Goal: Task Accomplishment & Management: Use online tool/utility

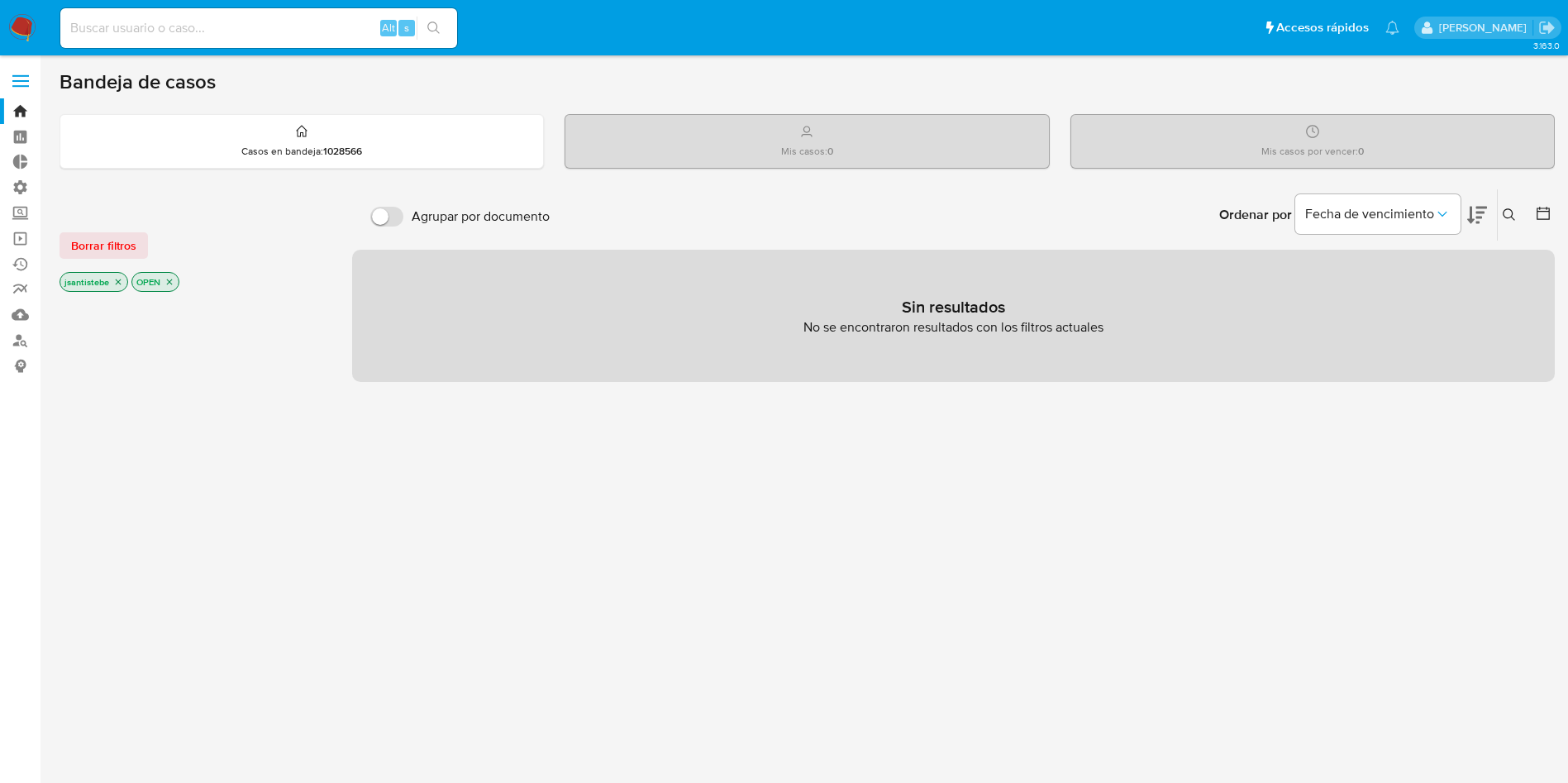
click at [6, 76] on label at bounding box center [21, 81] width 41 height 35
click at [0, 0] on input "checkbox" at bounding box center [0, 0] width 0 height 0
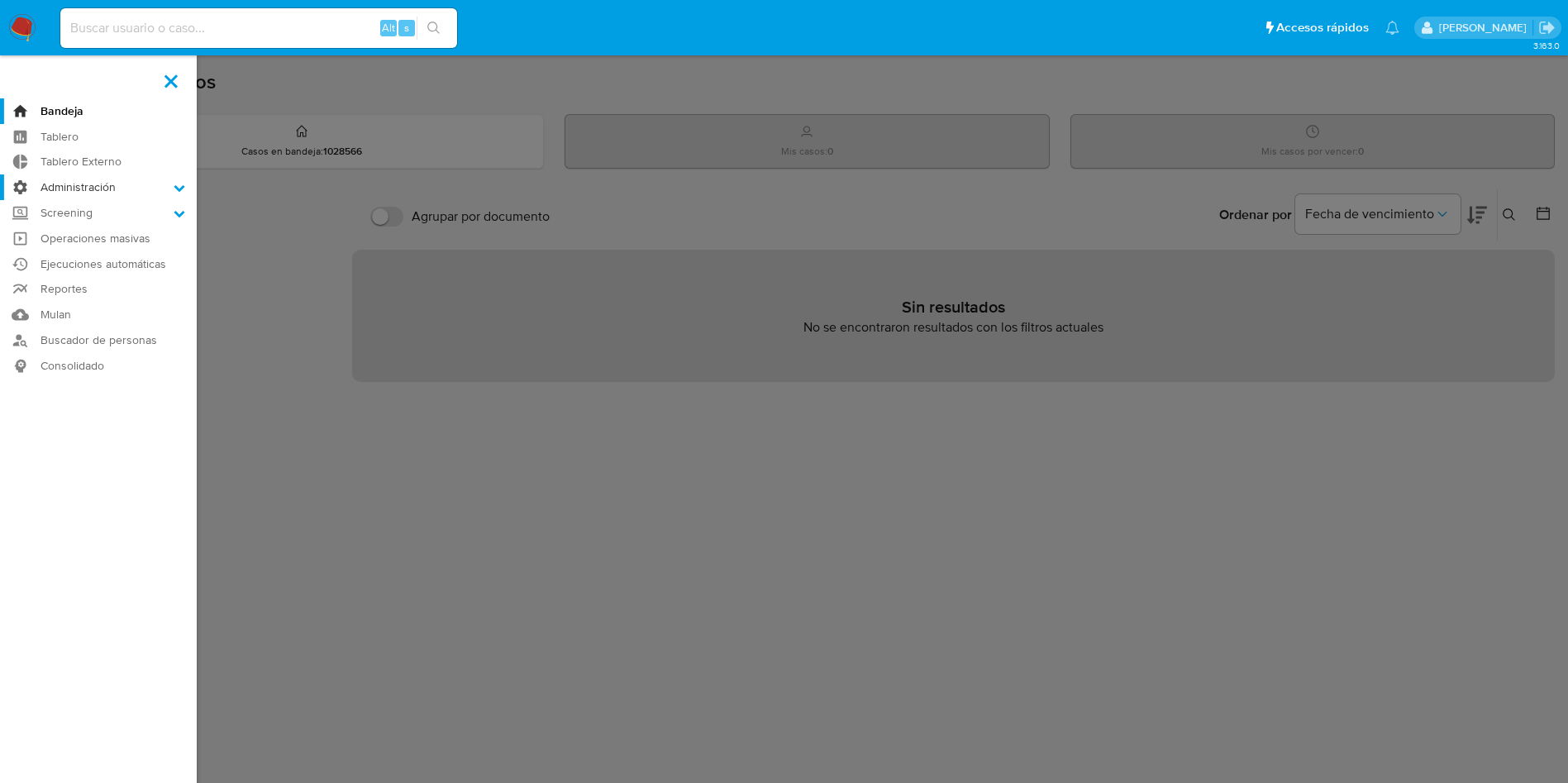
click at [83, 188] on label "Administración" at bounding box center [99, 187] width 197 height 26
click at [0, 0] on input "Administración" at bounding box center [0, 0] width 0 height 0
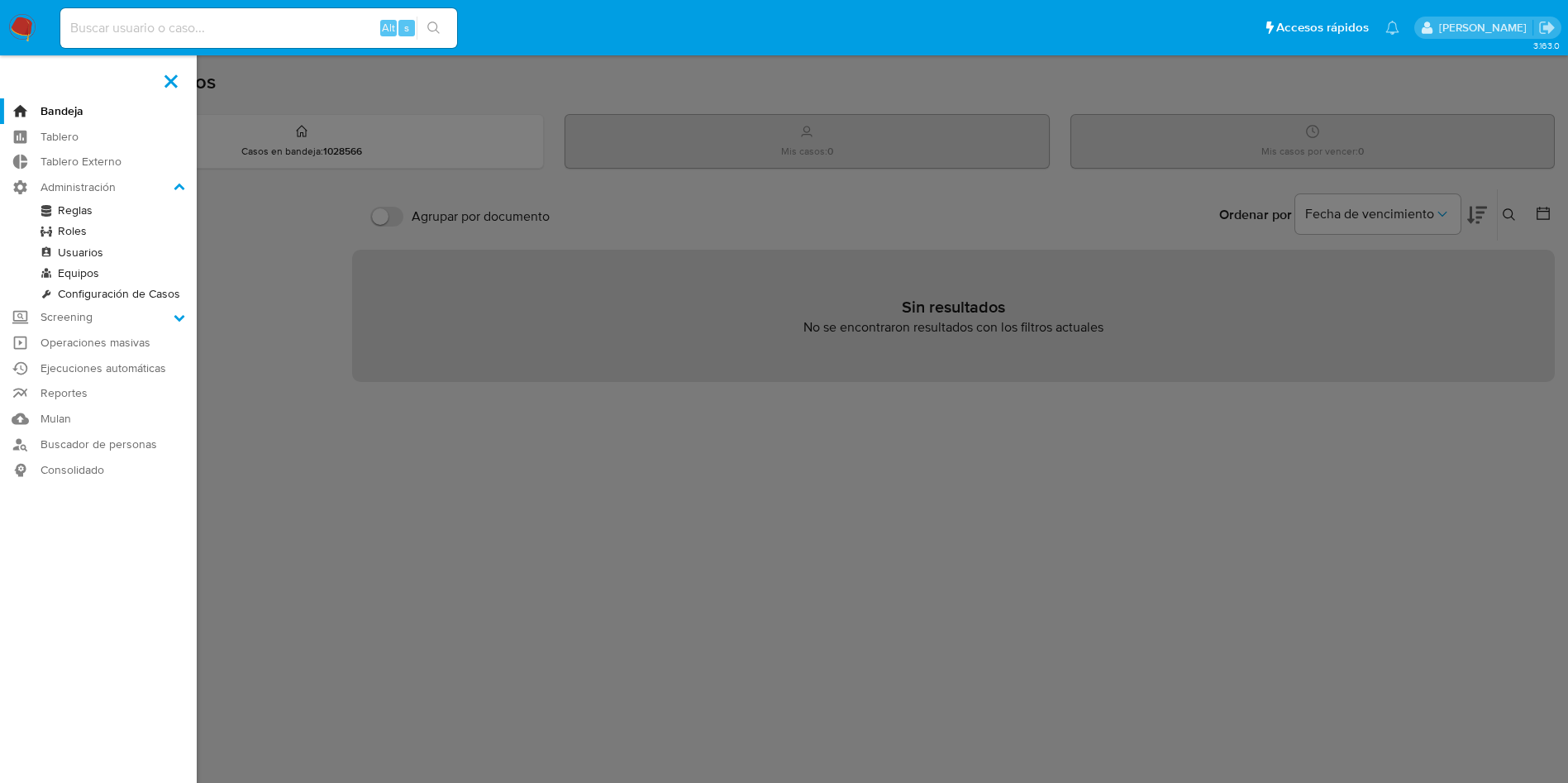
click at [70, 212] on link "Reglas" at bounding box center [99, 210] width 197 height 21
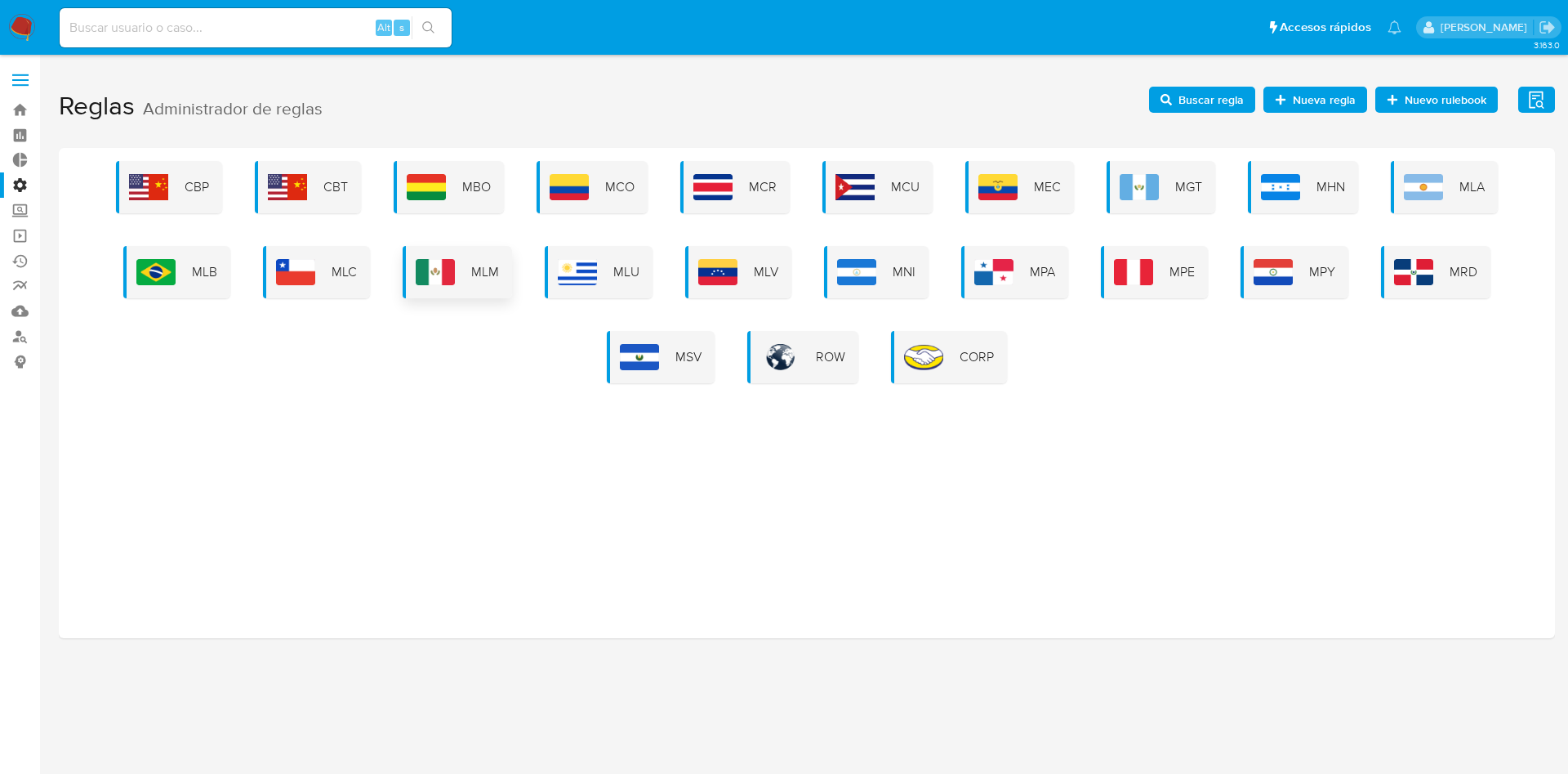
click at [455, 280] on img at bounding box center [435, 272] width 39 height 26
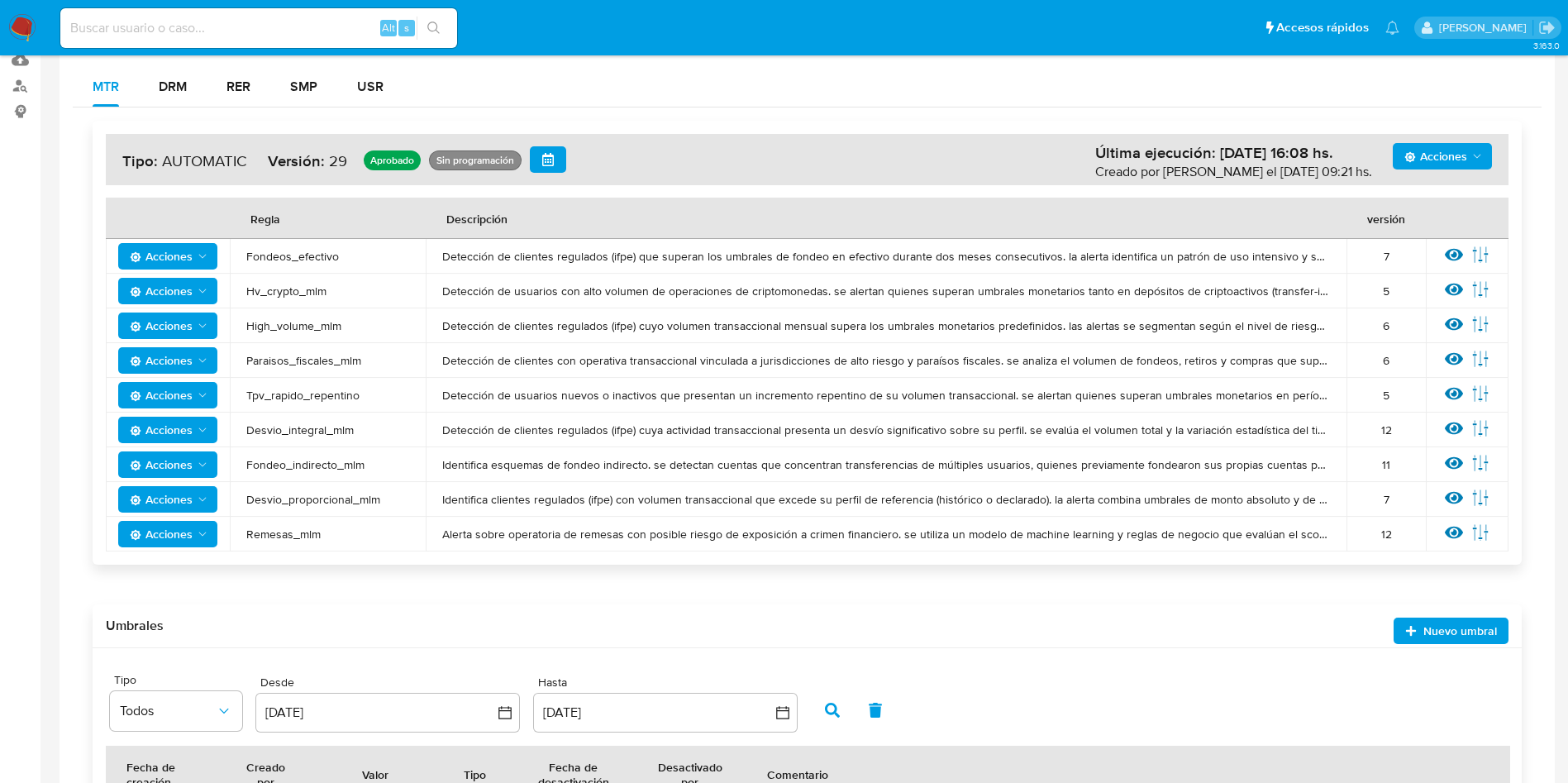
scroll to position [257, 0]
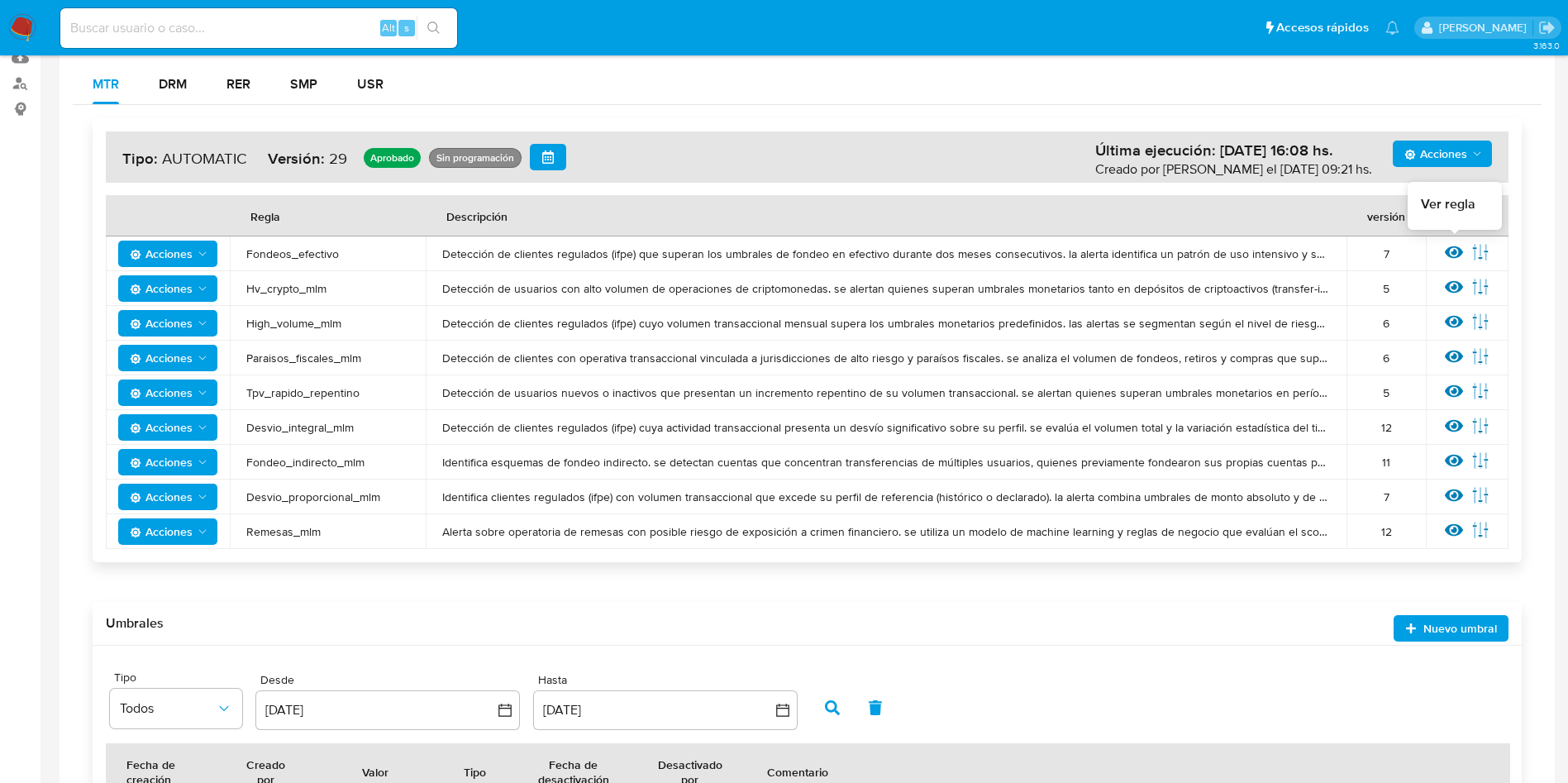
click at [1457, 249] on icon at bounding box center [1454, 252] width 18 height 18
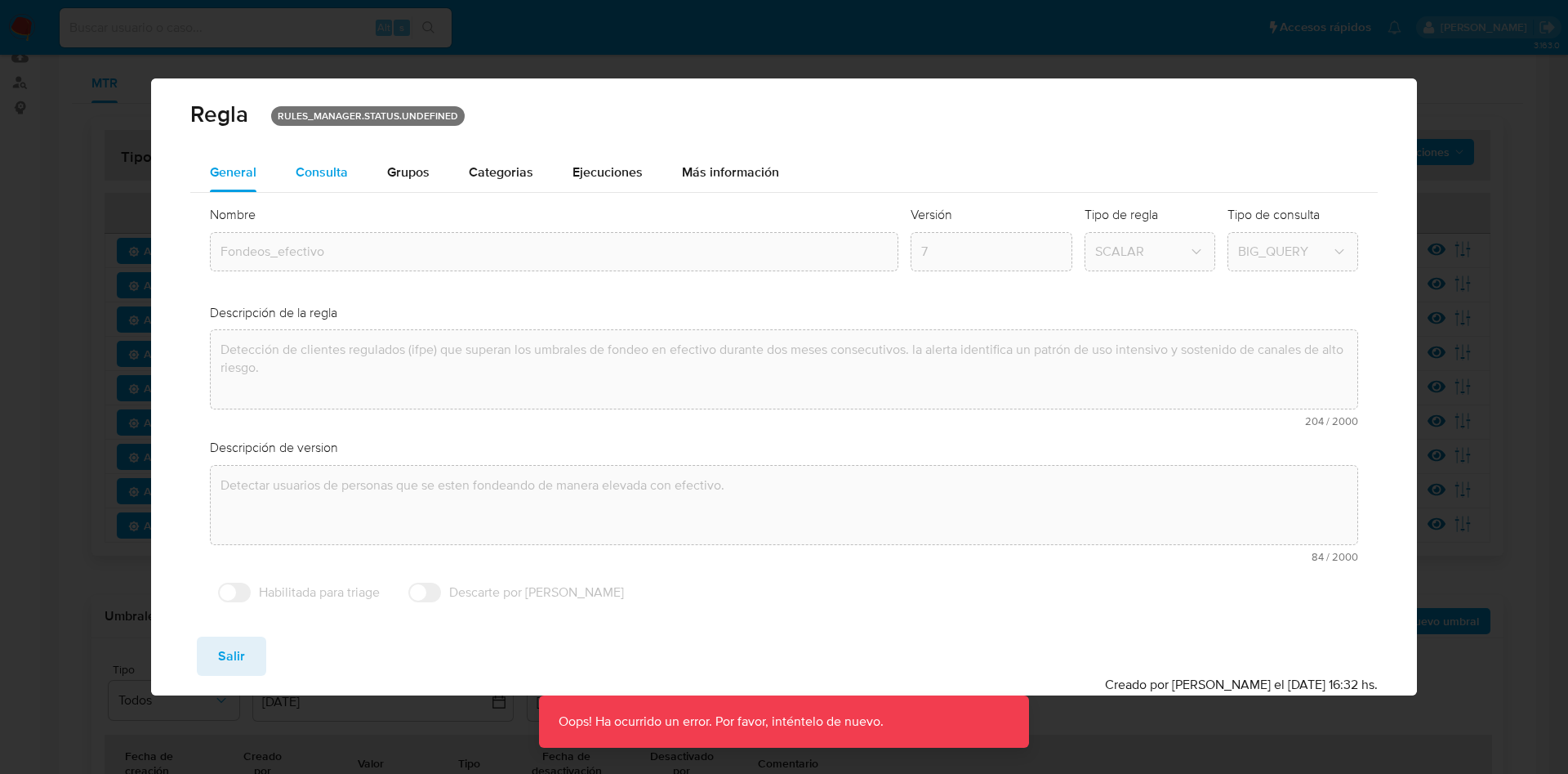
click at [321, 179] on div "Consulta" at bounding box center [321, 173] width 52 height 13
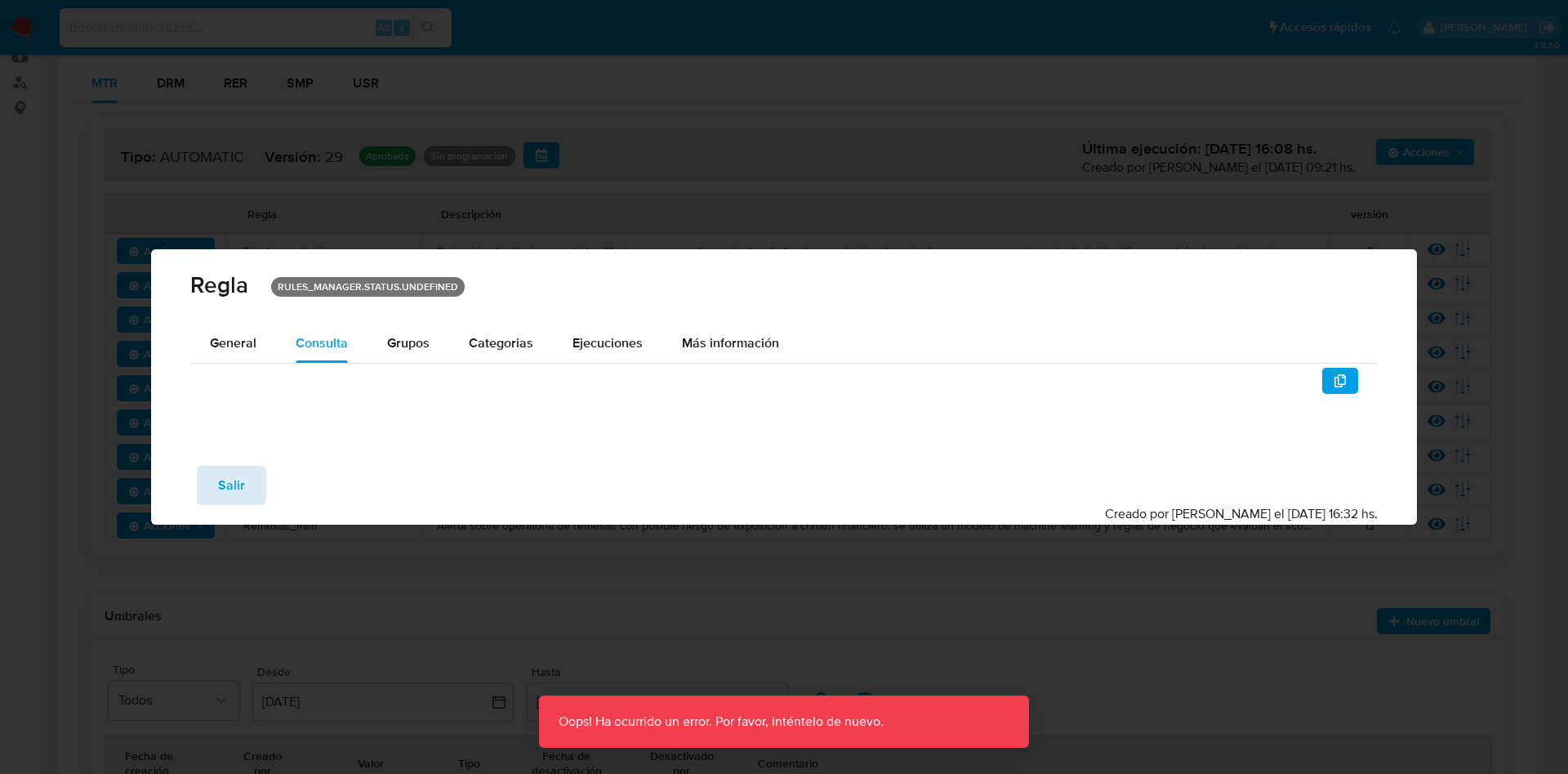
click at [242, 475] on span "Salir" at bounding box center [231, 485] width 27 height 36
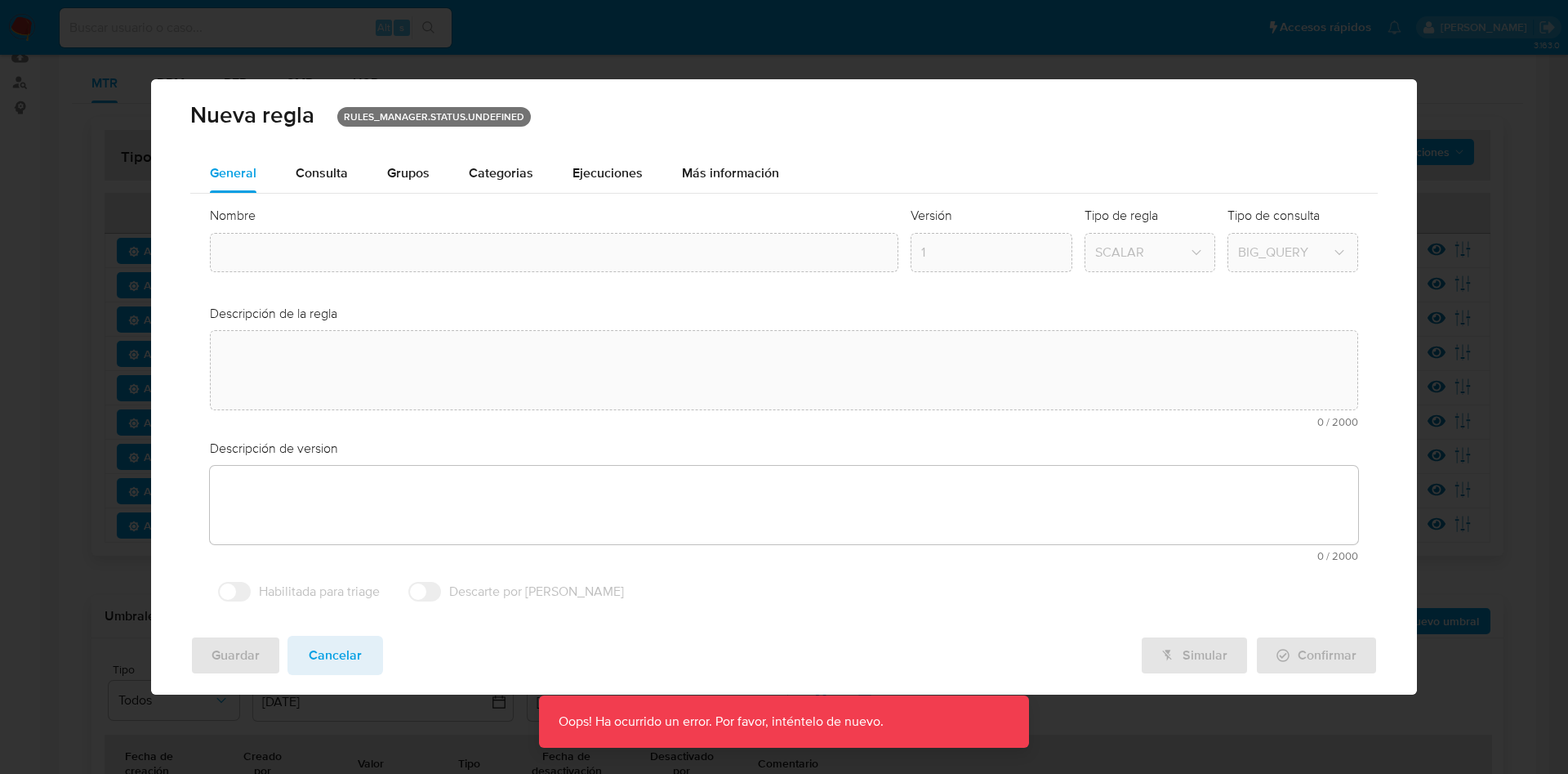
type input "Fondeos_efectivo"
type textarea "Detección de clientes regulados (ifpe) que superan los umbrales de fondeo en ef…"
type textarea "Detectar usuarios de personas que se esten fondeando de manera elevada con efec…"
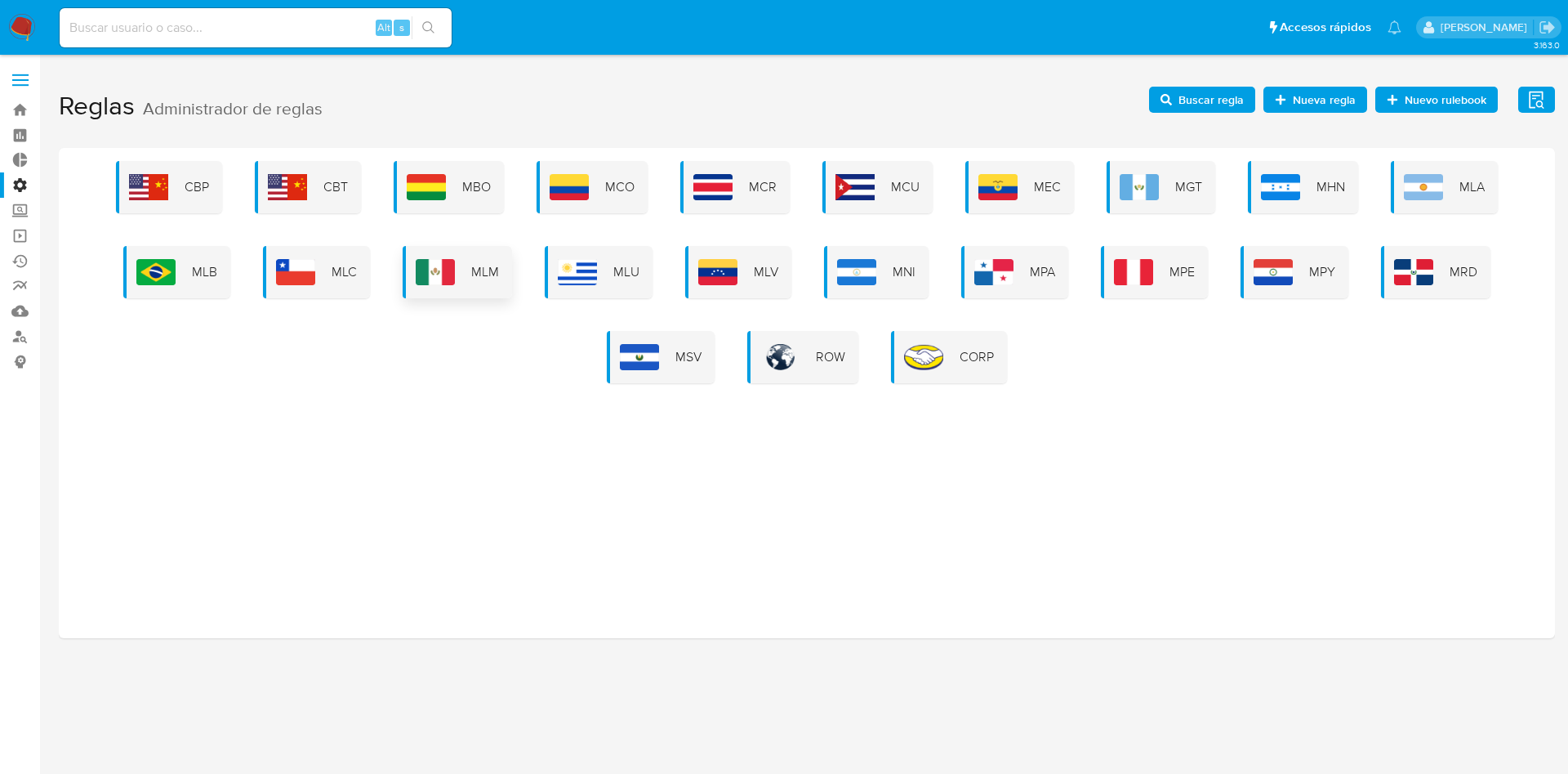
click at [500, 265] on div "MLM" at bounding box center [457, 272] width 110 height 52
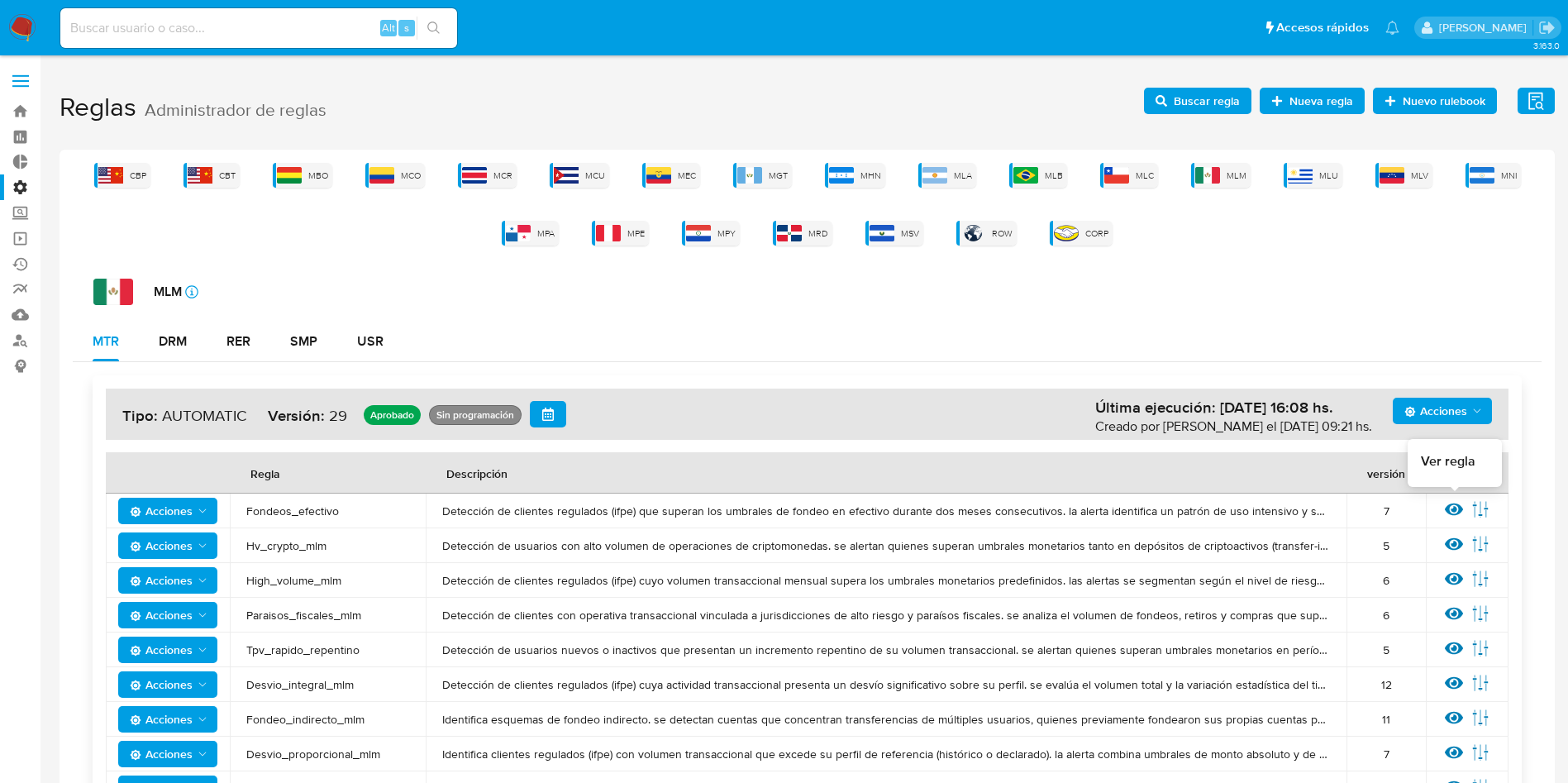
click at [1457, 504] on icon at bounding box center [1454, 509] width 18 height 12
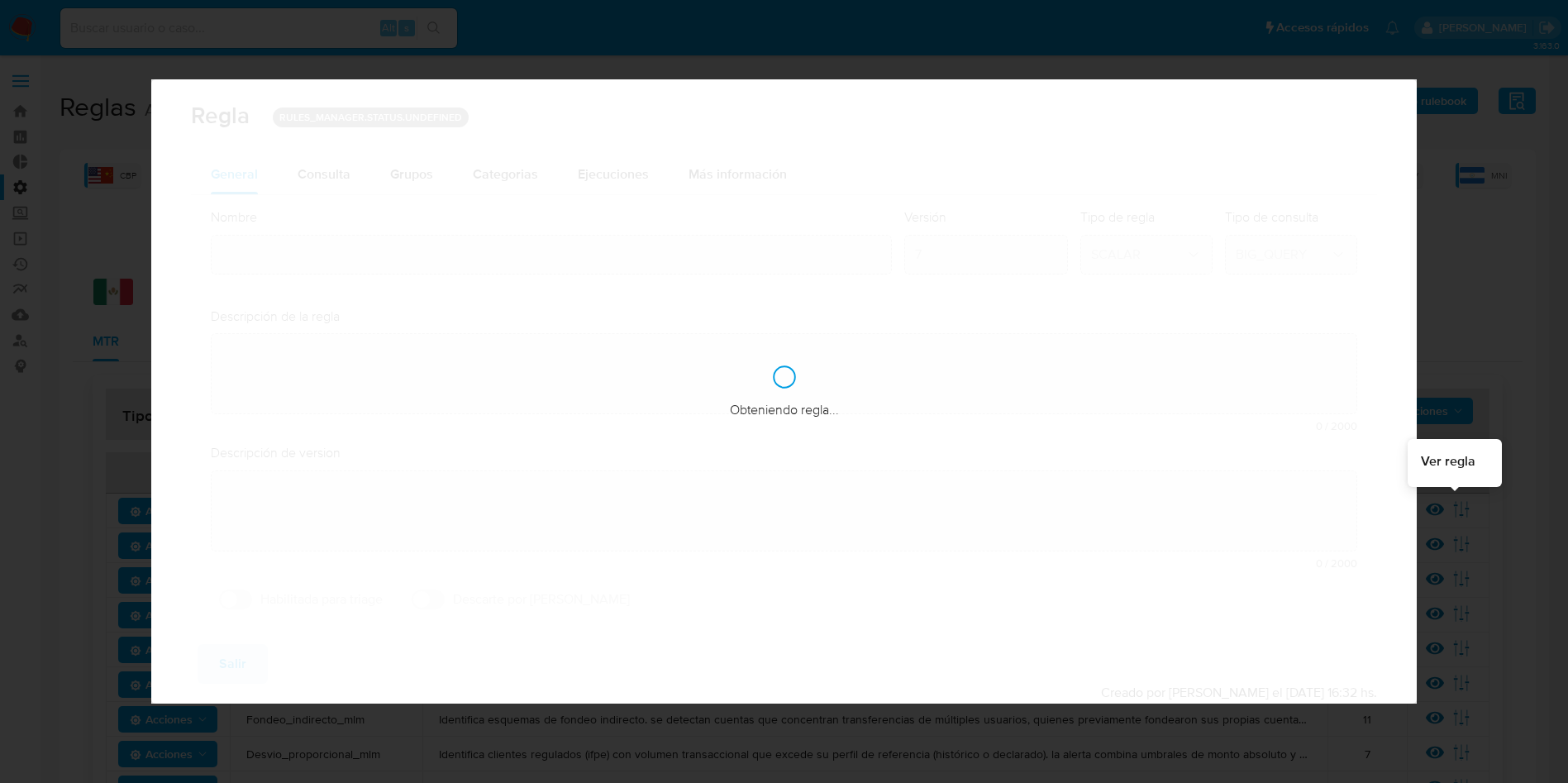
type input "Fondeos_efectivo"
type textarea "Detección de clientes regulados (ifpe) que superan los umbrales de fondeo en ef…"
type textarea "Detectar usuarios de personas que se esten fondeando de manera elevada con efec…"
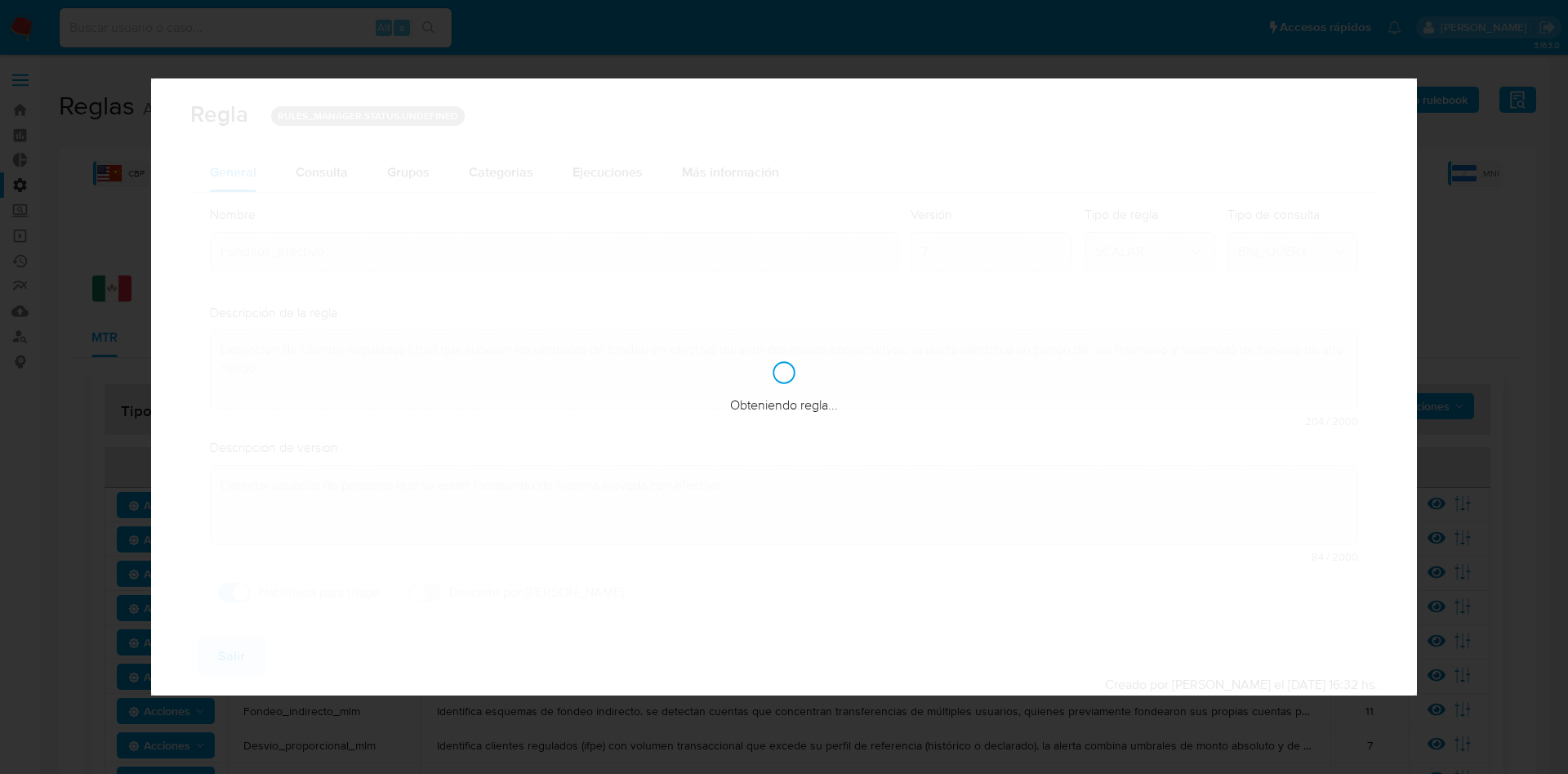
checkbox input "true"
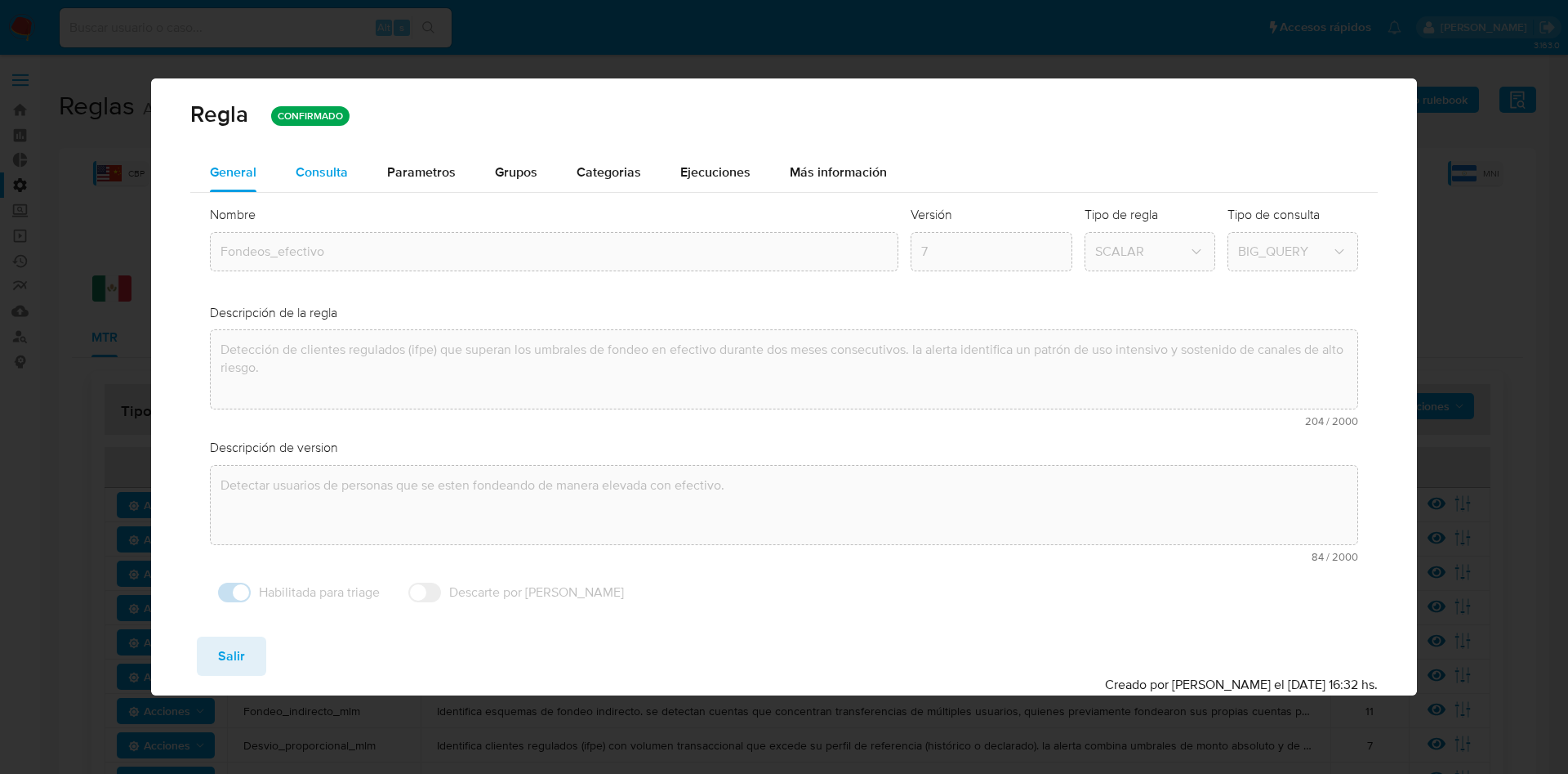
click at [317, 182] on div "Consulta" at bounding box center [321, 173] width 52 height 39
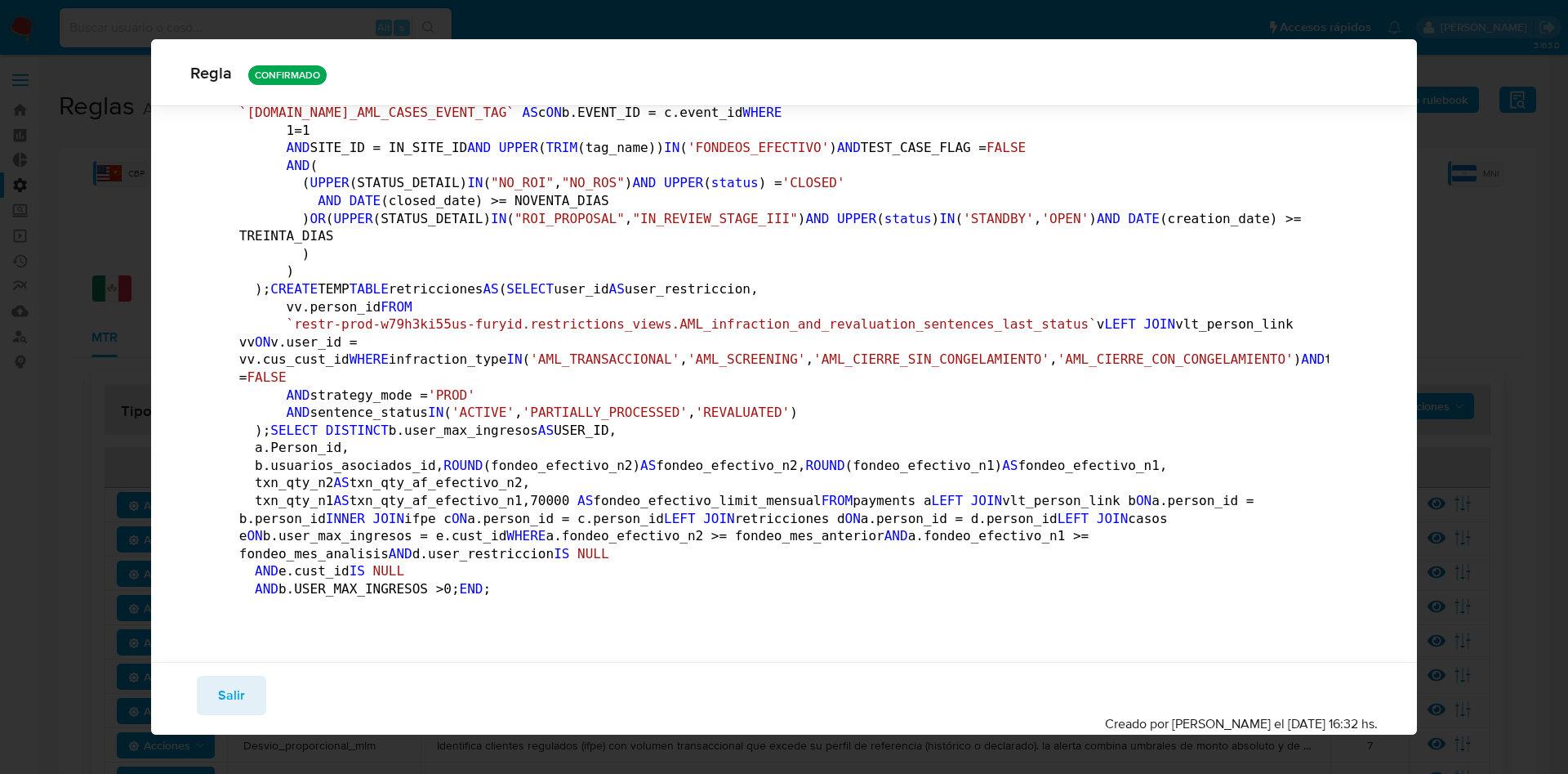
scroll to position [3298, 0]
click at [232, 693] on span "Salir" at bounding box center [231, 695] width 27 height 36
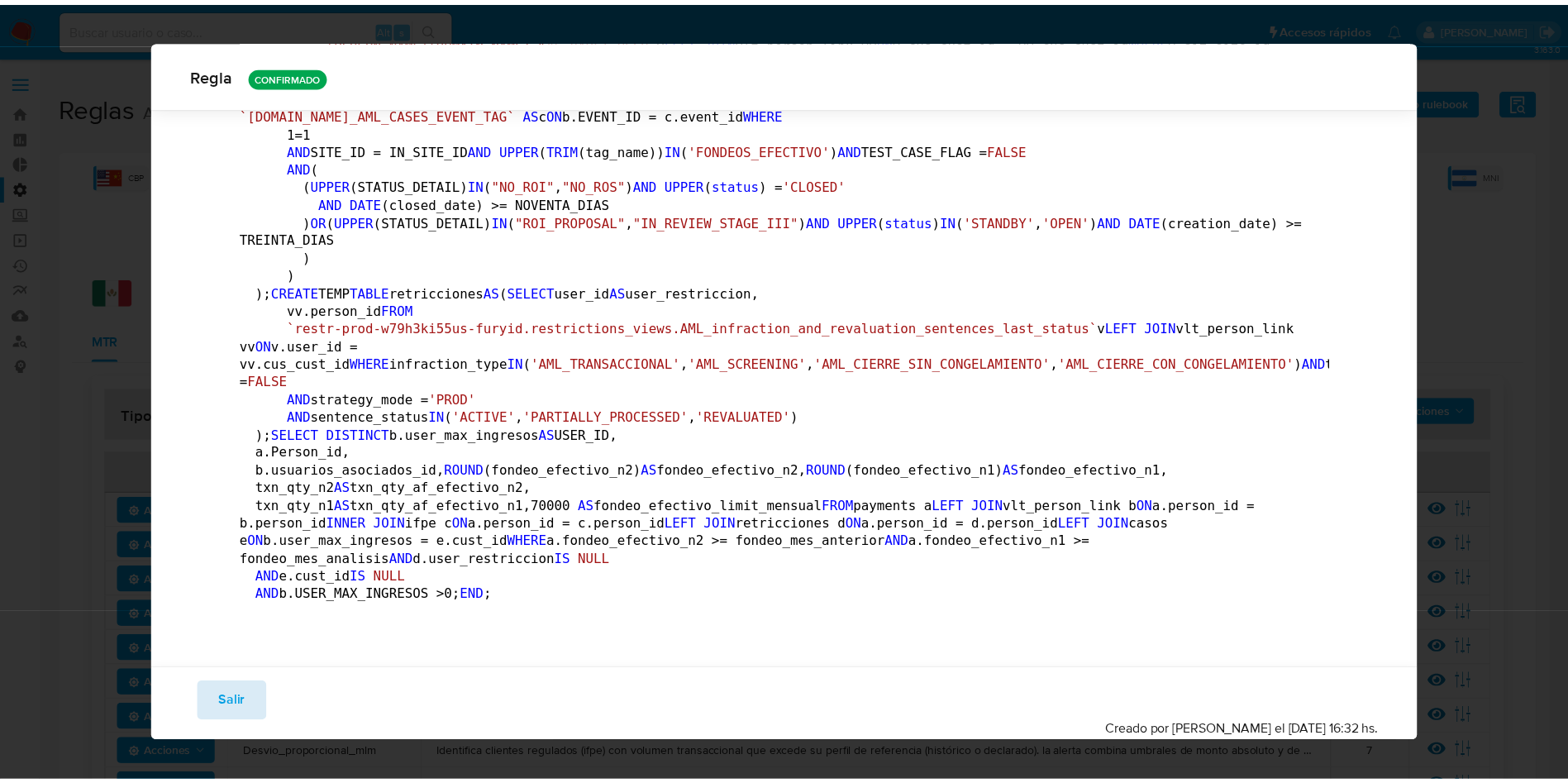
scroll to position [0, 0]
